Goal: Transaction & Acquisition: Obtain resource

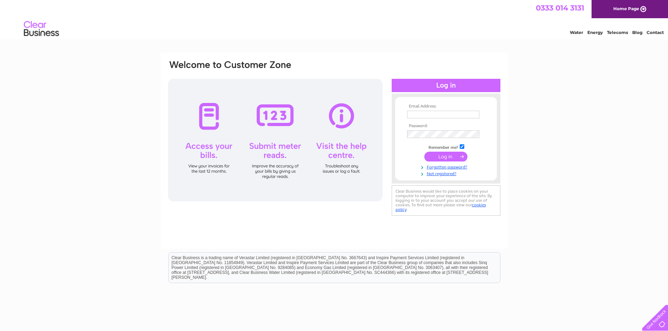
click at [428, 115] on input "text" at bounding box center [443, 115] width 72 height 8
type input "elaine@tennanttransport.co.uk"
click at [424, 153] on input "submit" at bounding box center [445, 158] width 43 height 10
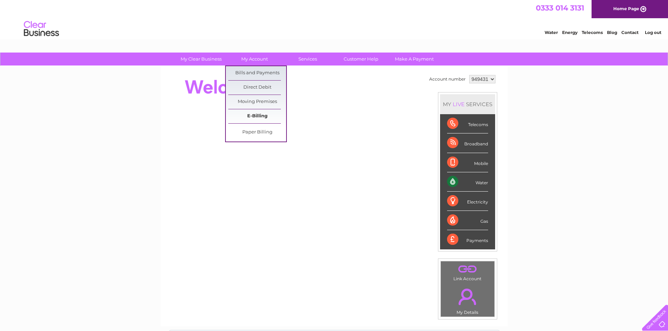
click at [259, 115] on link "E-Billing" at bounding box center [257, 116] width 58 height 14
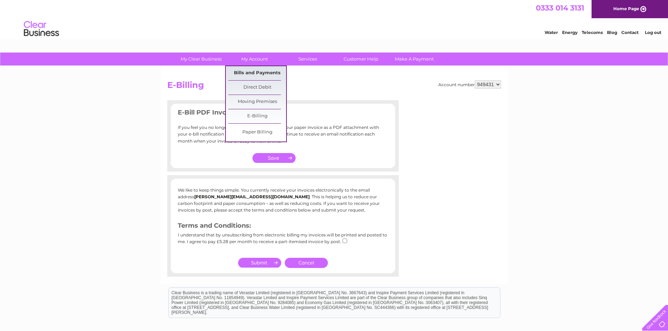
click at [258, 73] on link "Bills and Payments" at bounding box center [257, 73] width 58 height 14
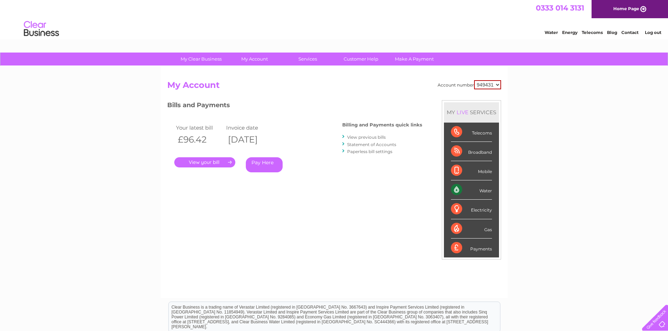
click at [214, 164] on link "." at bounding box center [204, 162] width 61 height 10
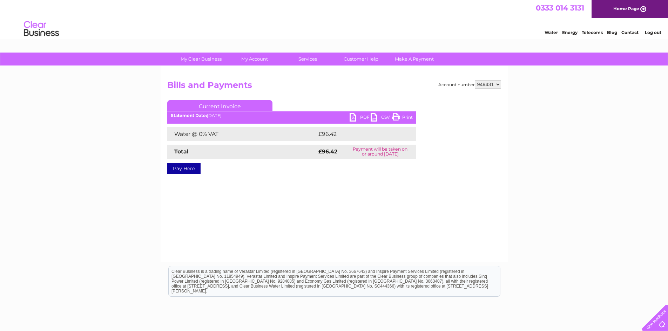
click at [359, 117] on link "PDF" at bounding box center [360, 118] width 21 height 10
click at [657, 31] on link "Log out" at bounding box center [653, 32] width 16 height 5
